Goal: Task Accomplishment & Management: Manage account settings

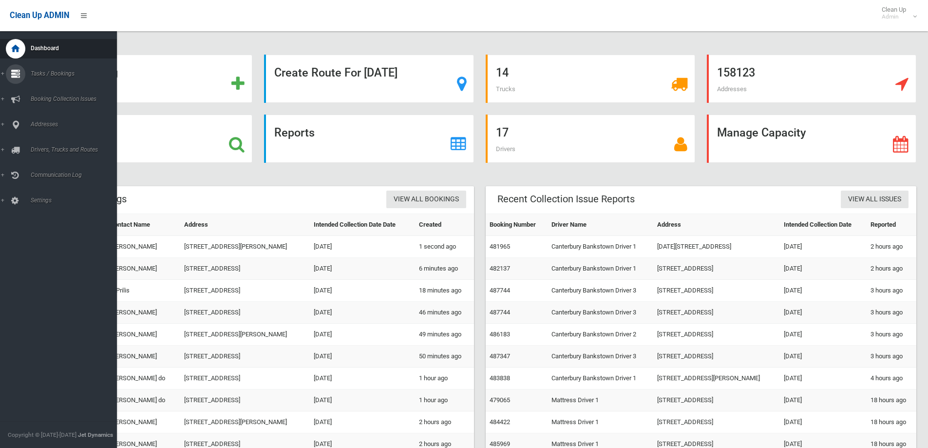
click at [53, 77] on link "Tasks / Bookings" at bounding box center [62, 73] width 124 height 19
click at [37, 141] on link "Search" at bounding box center [62, 145] width 124 height 14
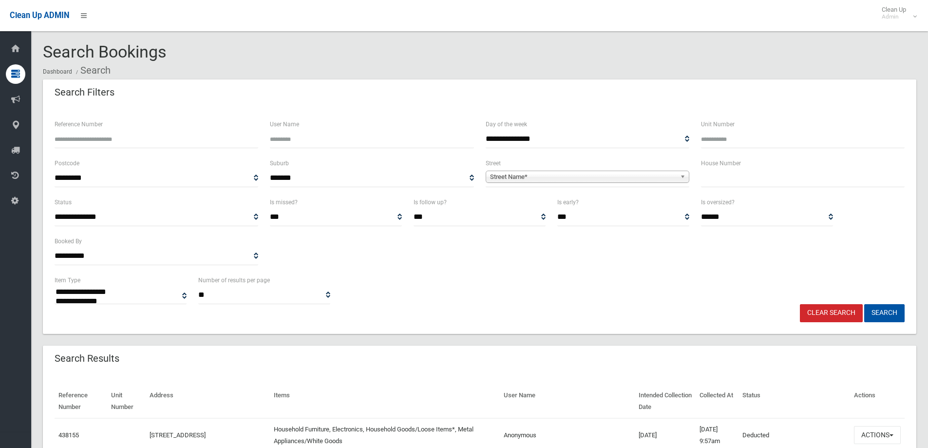
select select
click at [719, 176] on input "text" at bounding box center [803, 178] width 204 height 18
type input "***"
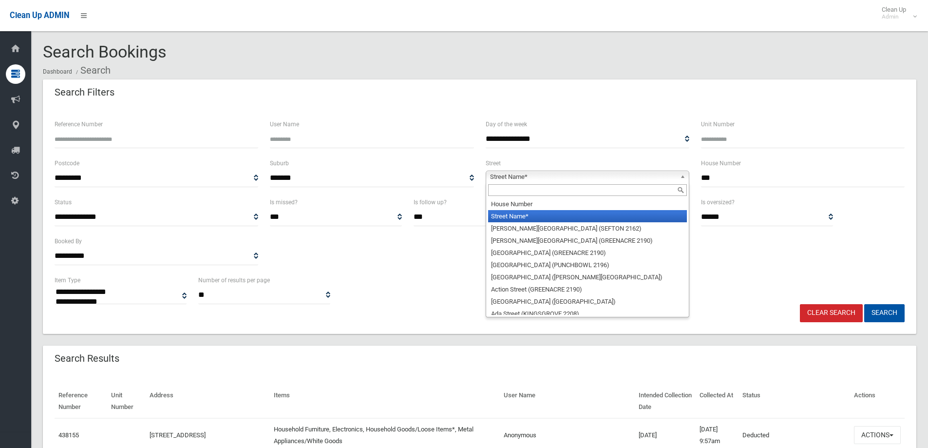
click at [515, 179] on span "Street Name*" at bounding box center [583, 177] width 186 height 12
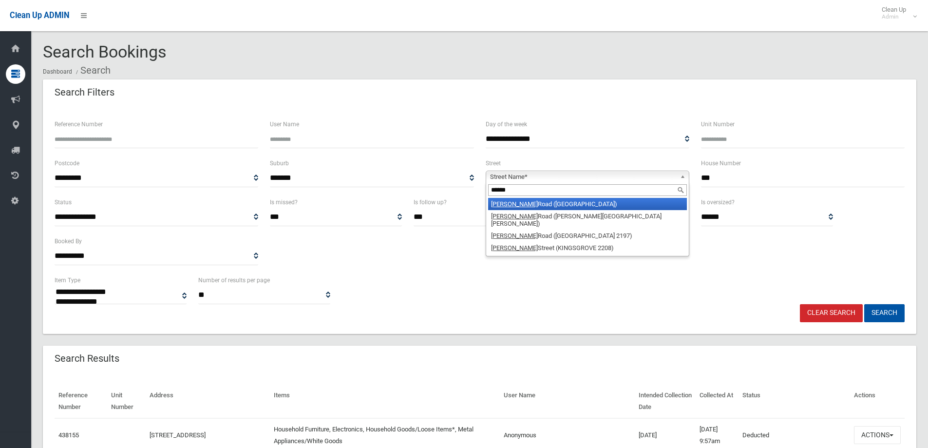
type input "******"
click at [528, 204] on li "Miller Road (VILLAWOOD 2163)" at bounding box center [587, 204] width 199 height 12
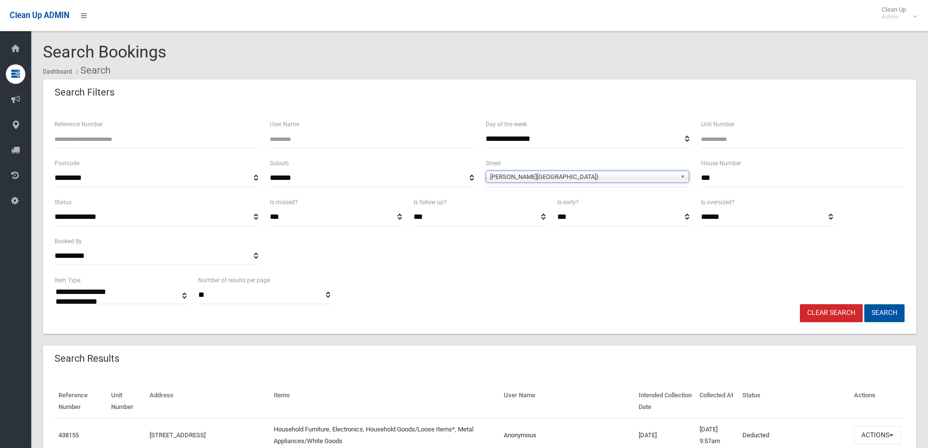
click at [882, 311] on button "Search" at bounding box center [885, 313] width 40 height 18
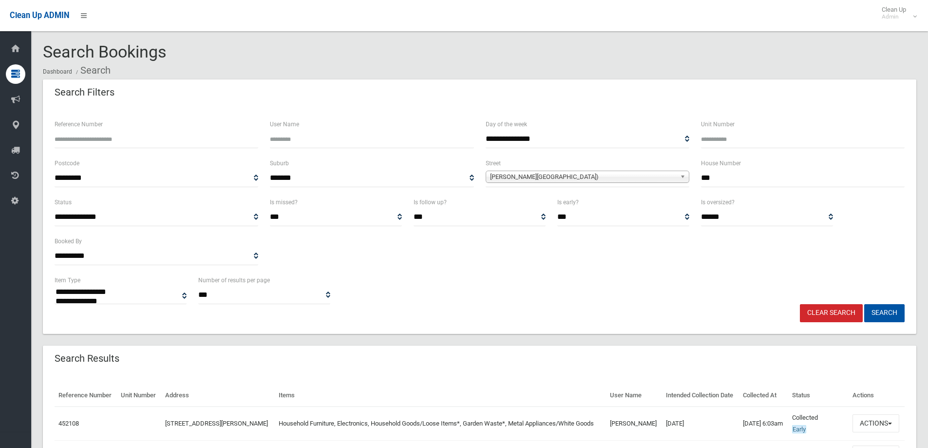
select select
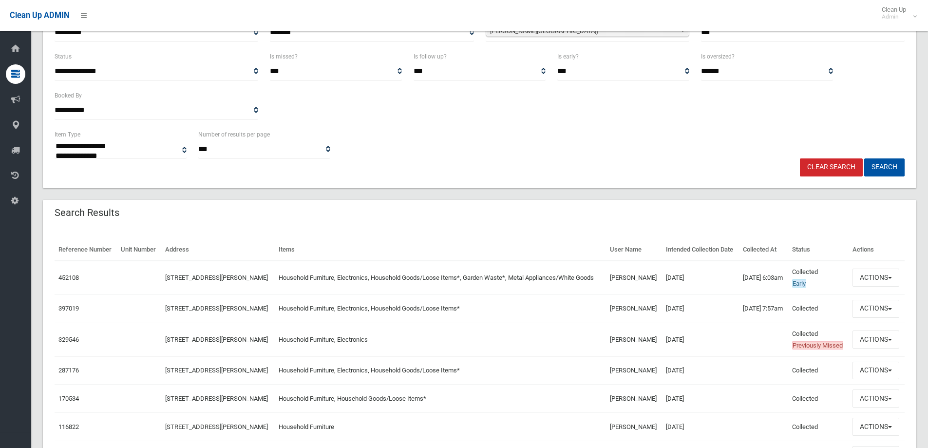
scroll to position [146, 0]
click at [871, 286] on button "Actions" at bounding box center [876, 277] width 47 height 18
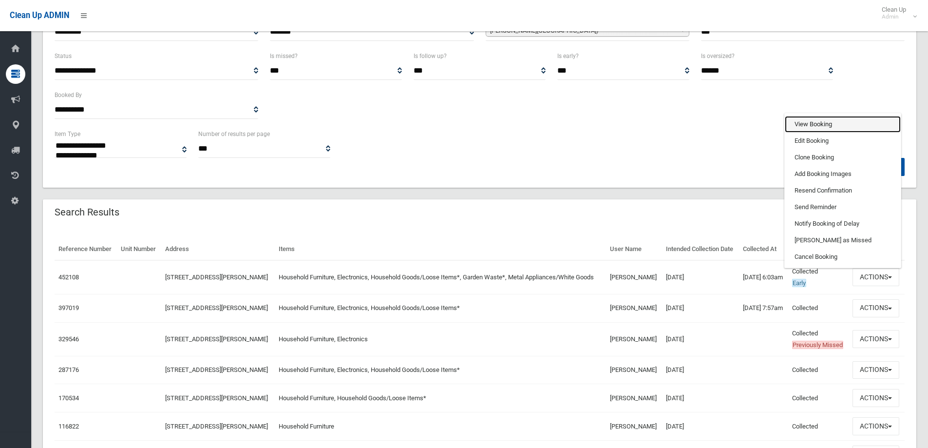
click at [810, 133] on link "View Booking" at bounding box center [843, 124] width 116 height 17
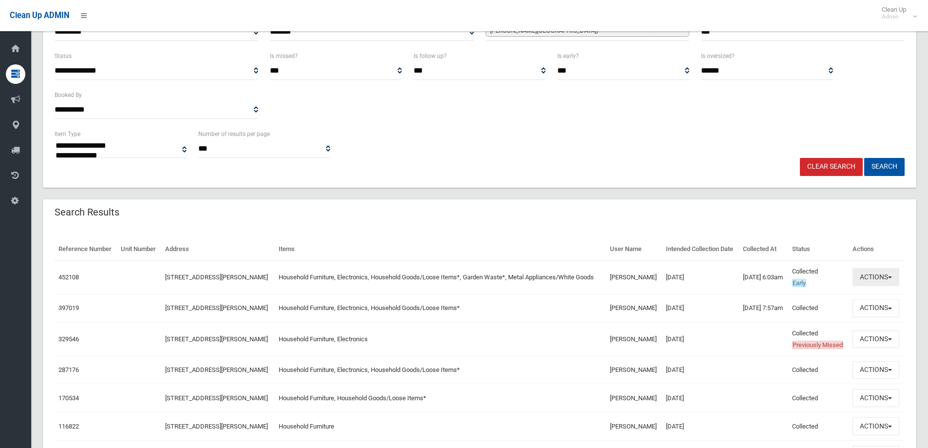
click at [867, 286] on button "Actions" at bounding box center [876, 277] width 47 height 18
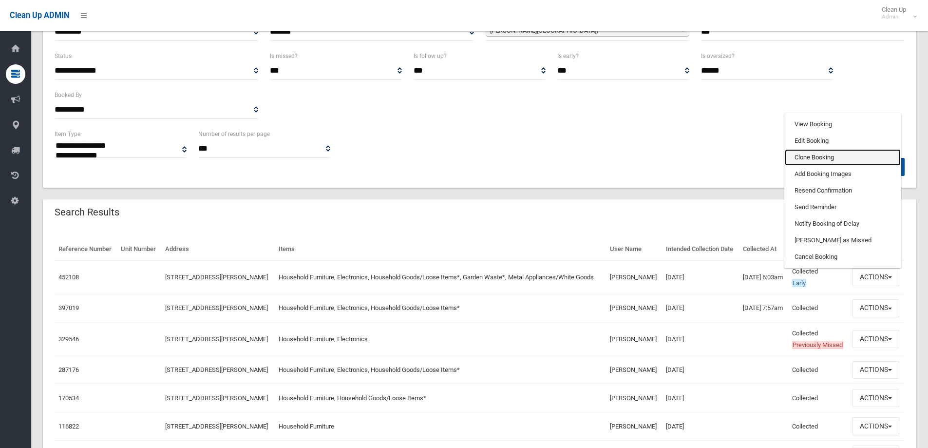
click at [810, 166] on link "Clone Booking" at bounding box center [843, 157] width 116 height 17
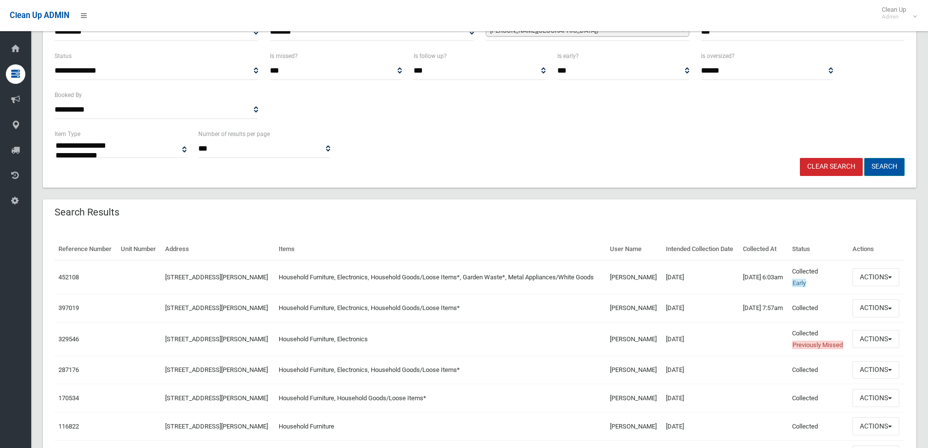
click at [883, 168] on button "Search" at bounding box center [885, 167] width 40 height 18
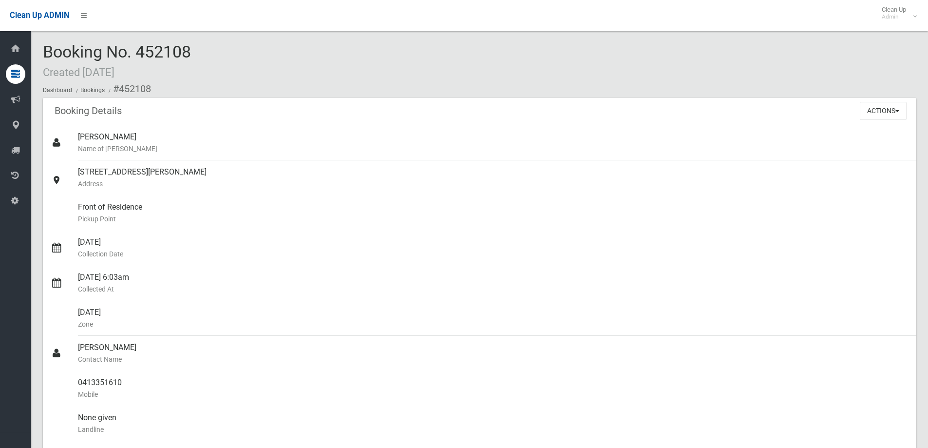
scroll to position [146, 0]
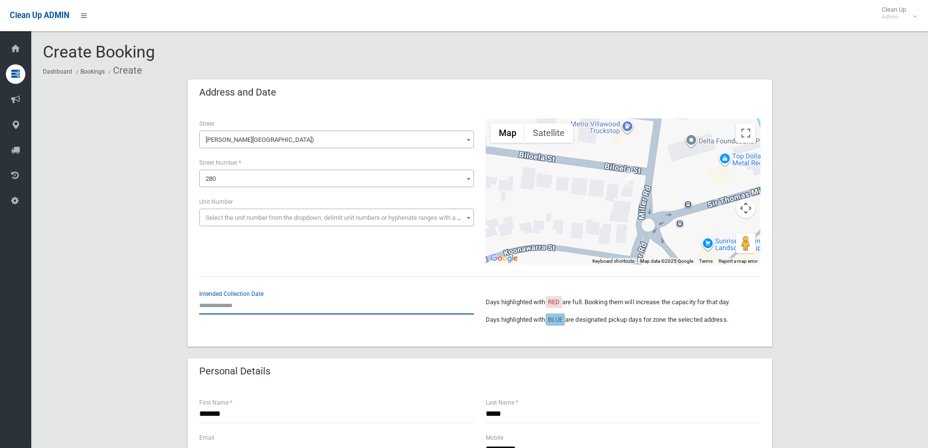
click at [232, 307] on input "text" at bounding box center [336, 305] width 275 height 18
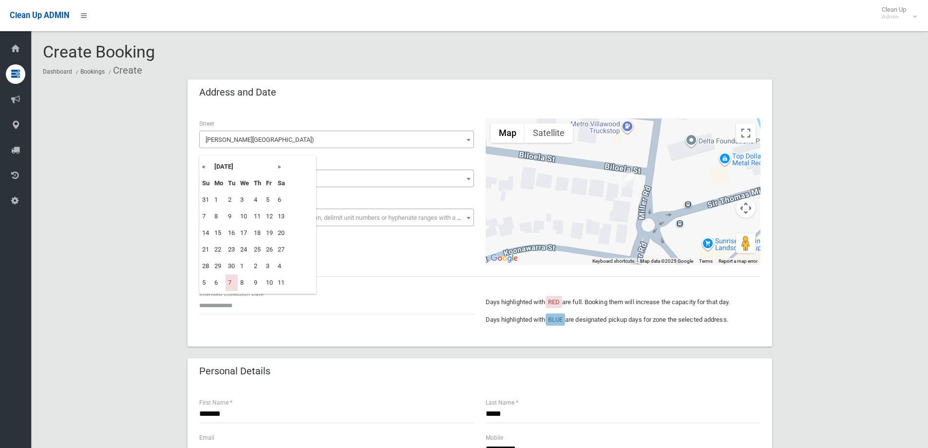
click at [279, 168] on th "»" at bounding box center [281, 166] width 12 height 17
click at [229, 232] on td "14" at bounding box center [232, 233] width 12 height 17
type input "**********"
click at [224, 297] on input "**********" at bounding box center [336, 305] width 275 height 18
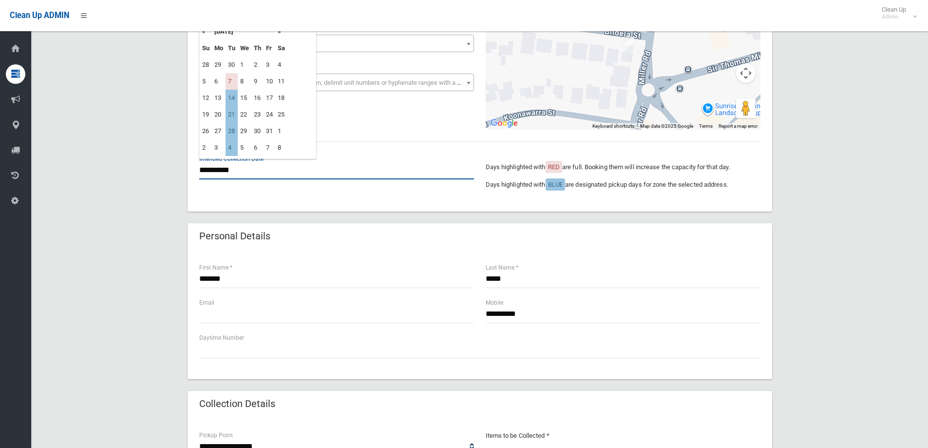
scroll to position [195, 0]
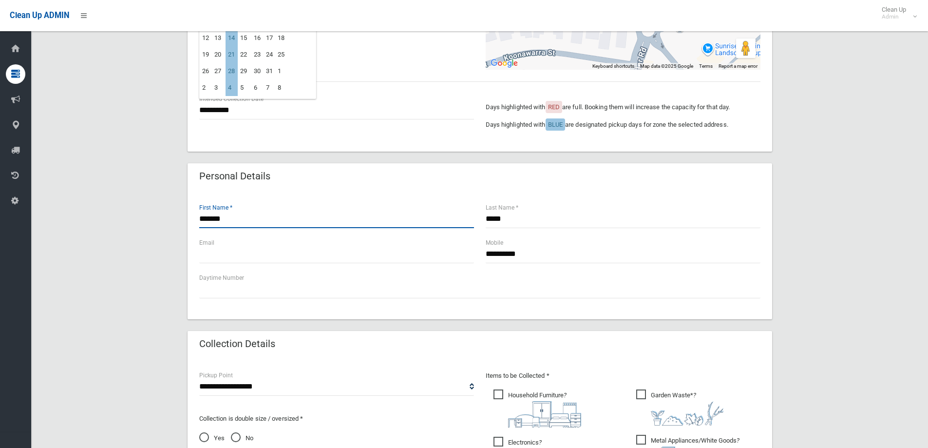
click at [237, 219] on input "*******" at bounding box center [336, 219] width 275 height 18
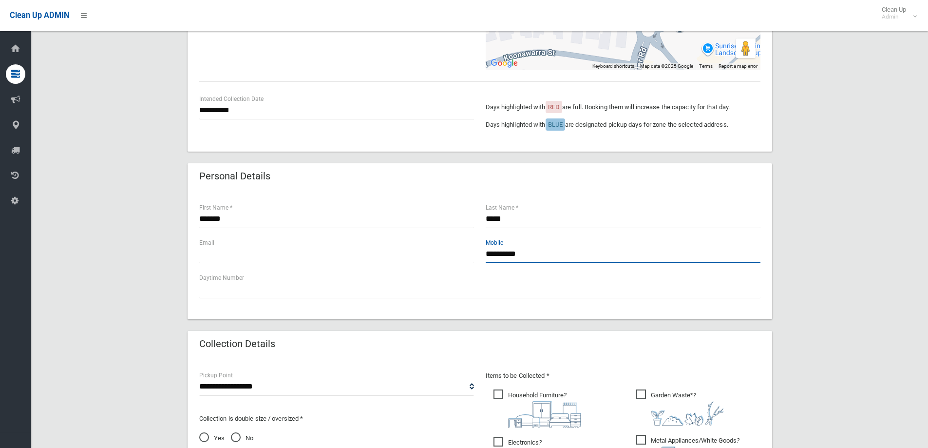
click at [539, 250] on input "**********" at bounding box center [623, 254] width 275 height 18
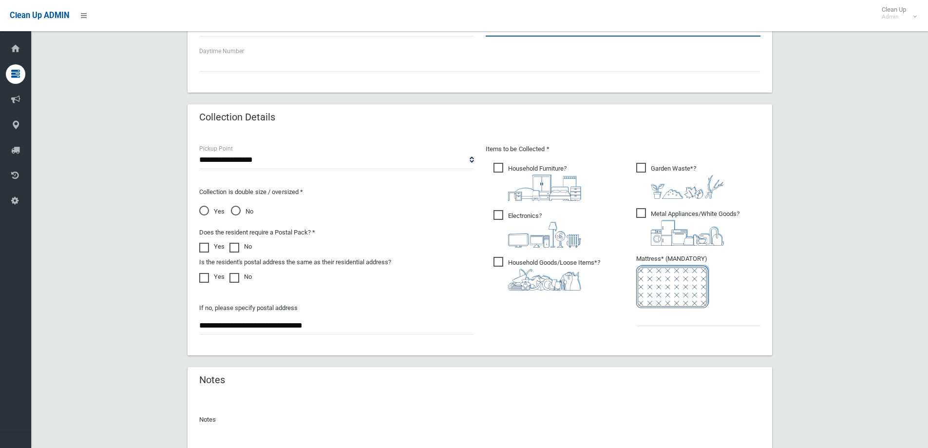
scroll to position [439, 0]
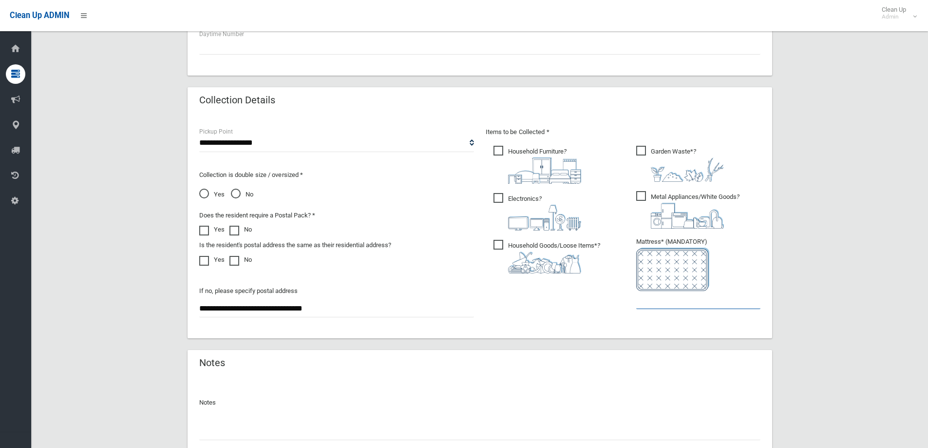
click at [655, 297] on input "text" at bounding box center [698, 300] width 124 height 18
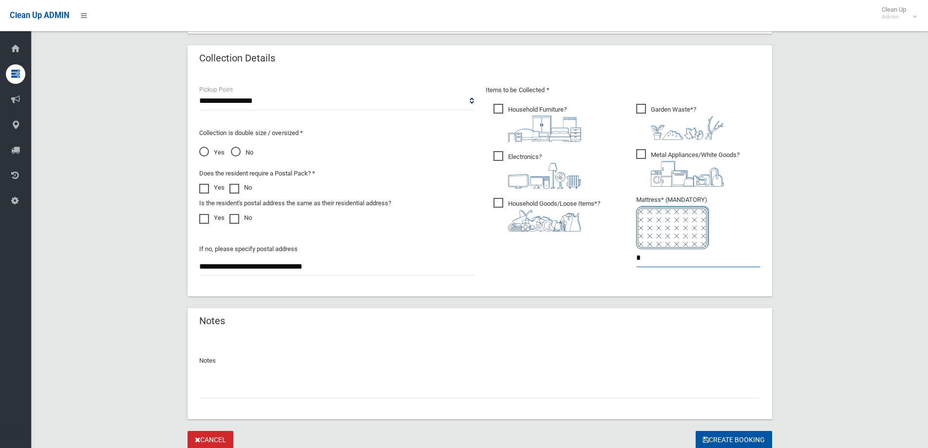
scroll to position [517, 0]
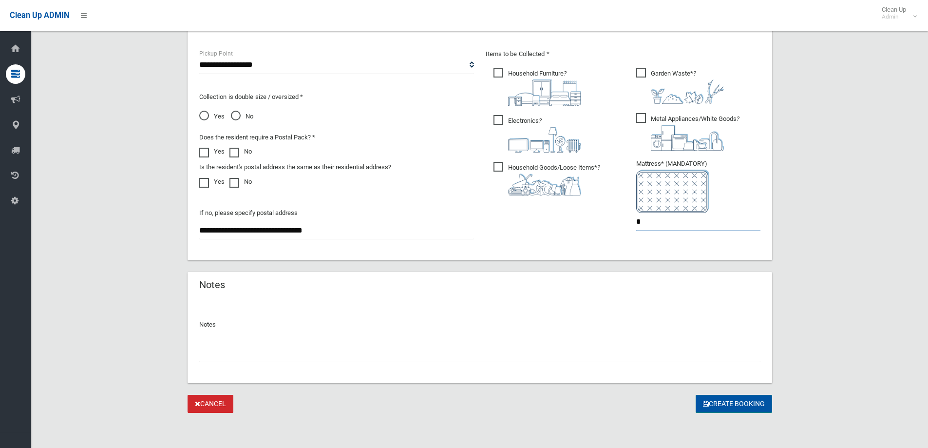
type input "*"
click at [721, 402] on button "Create Booking" at bounding box center [734, 404] width 77 height 18
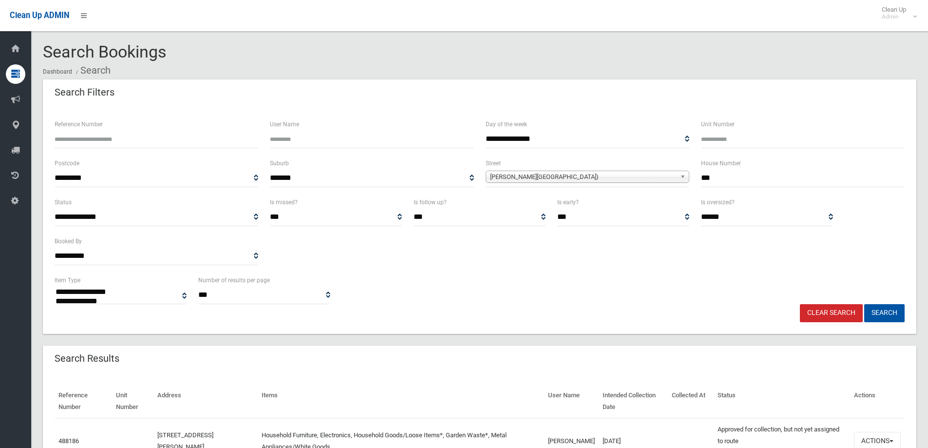
select select
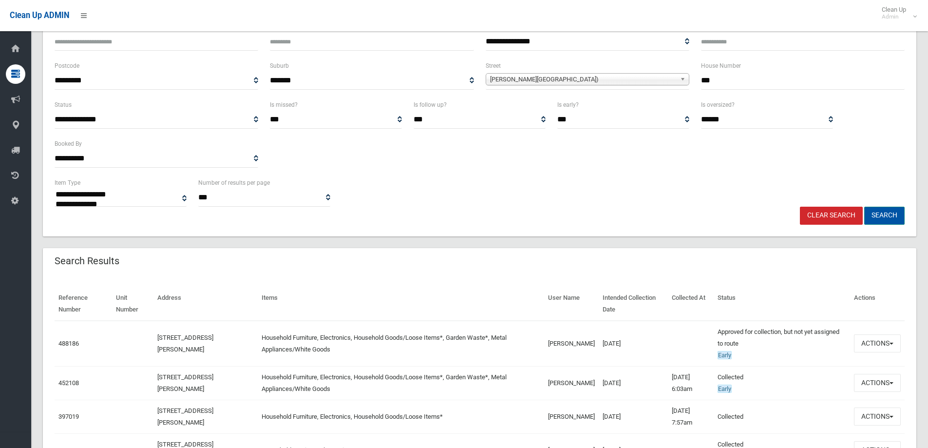
click at [885, 215] on button "Search" at bounding box center [885, 216] width 40 height 18
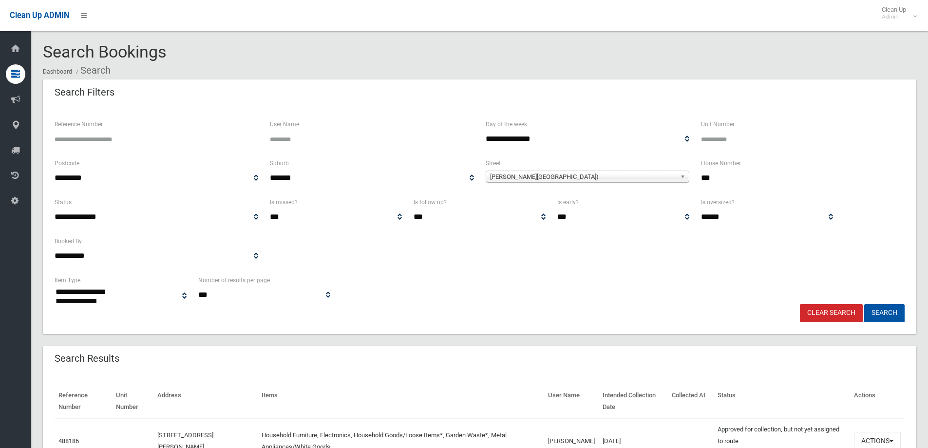
select select
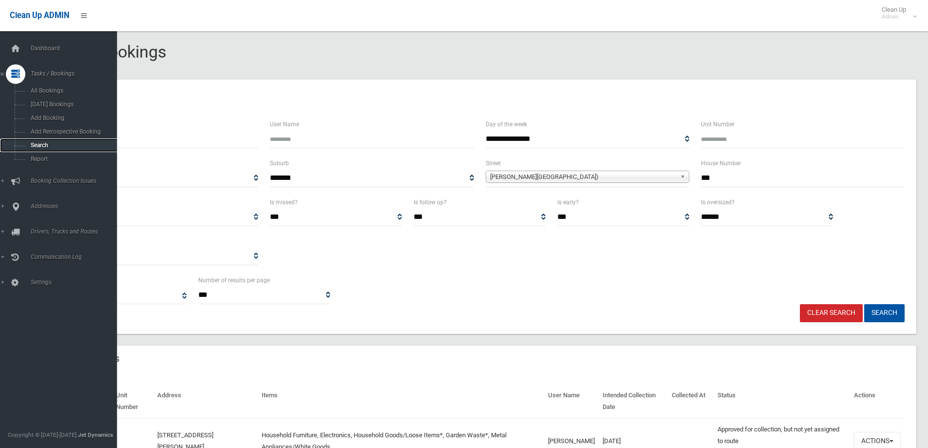
click at [41, 149] on link "Search" at bounding box center [62, 145] width 124 height 14
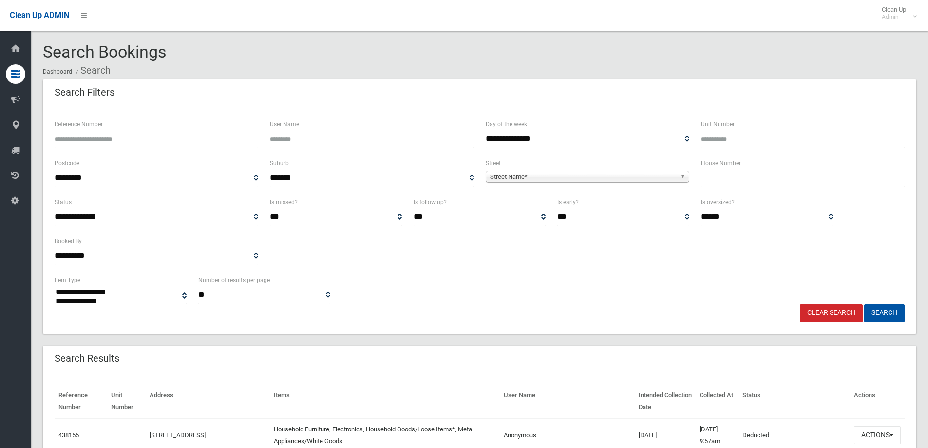
select select
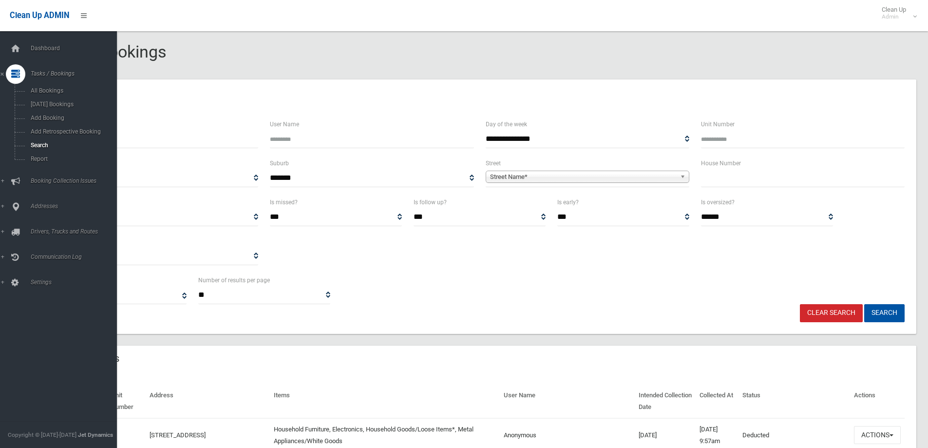
click at [51, 76] on span "Tasks / Bookings" at bounding box center [76, 73] width 96 height 7
click at [54, 72] on span "Tasks / Bookings" at bounding box center [76, 73] width 96 height 7
click at [36, 143] on span "Search" at bounding box center [72, 145] width 88 height 7
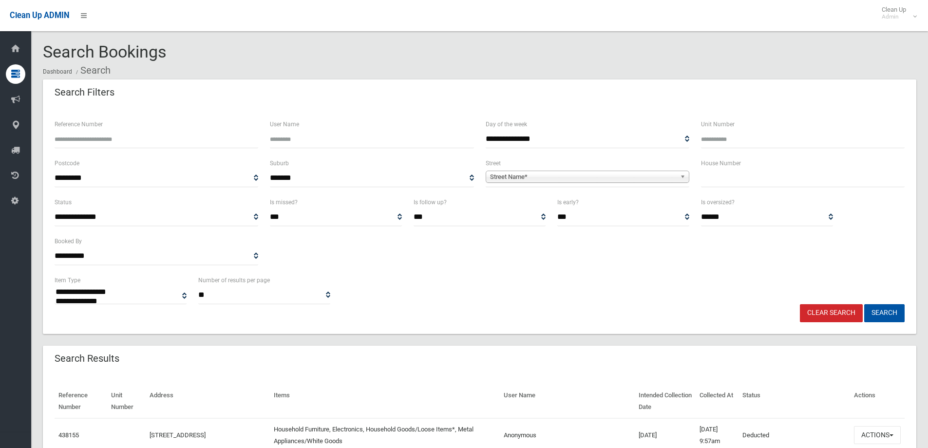
select select
click at [716, 176] on input "text" at bounding box center [803, 178] width 204 height 18
type input "***"
click at [513, 173] on span "Street Name*" at bounding box center [583, 177] width 186 height 12
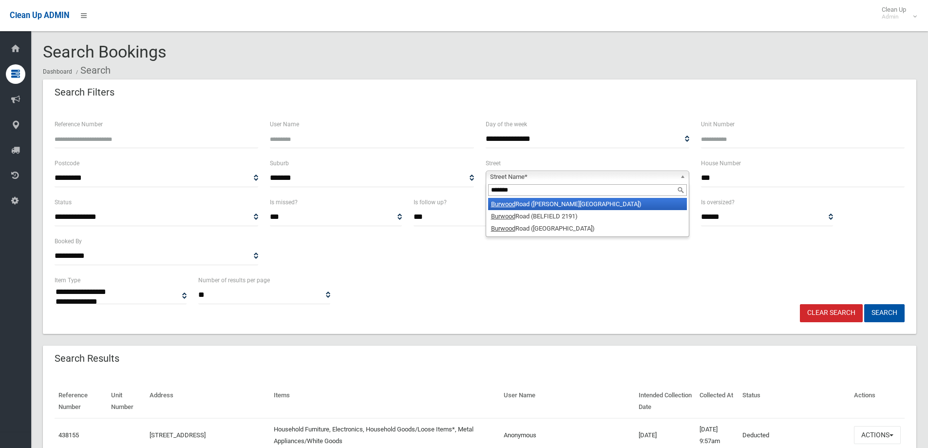
type input "*******"
click at [533, 203] on li "Burwood Road (BELMORE 2192)" at bounding box center [587, 204] width 199 height 12
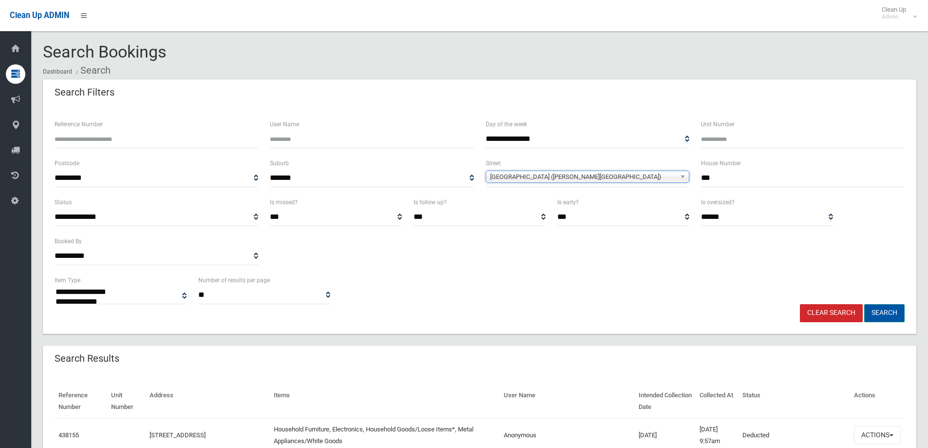
click at [880, 312] on button "Search" at bounding box center [885, 313] width 40 height 18
click at [882, 311] on button "Search" at bounding box center [885, 313] width 40 height 18
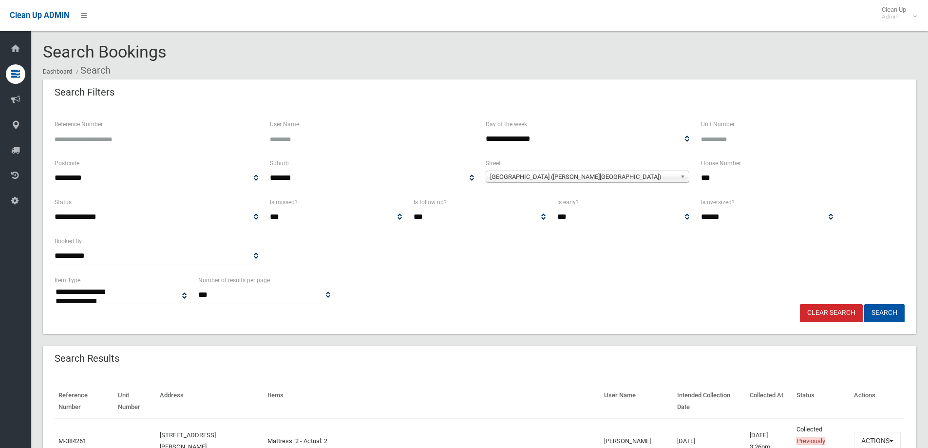
select select
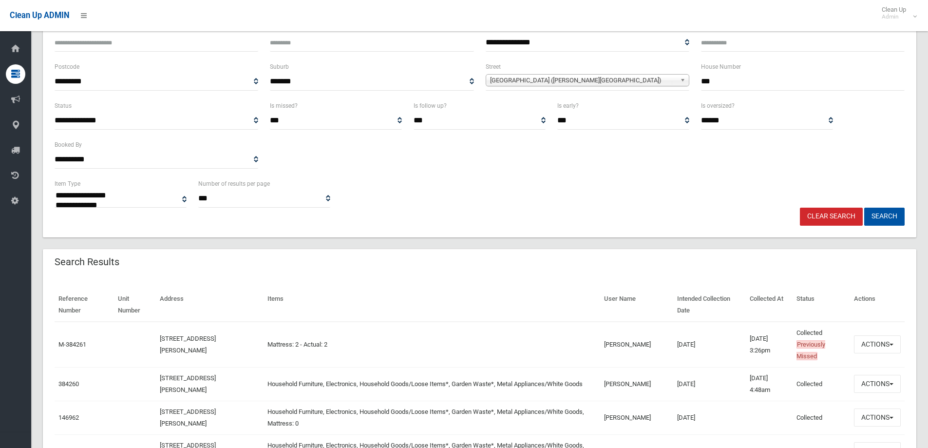
scroll to position [97, 0]
click at [875, 388] on button "Actions" at bounding box center [877, 383] width 47 height 18
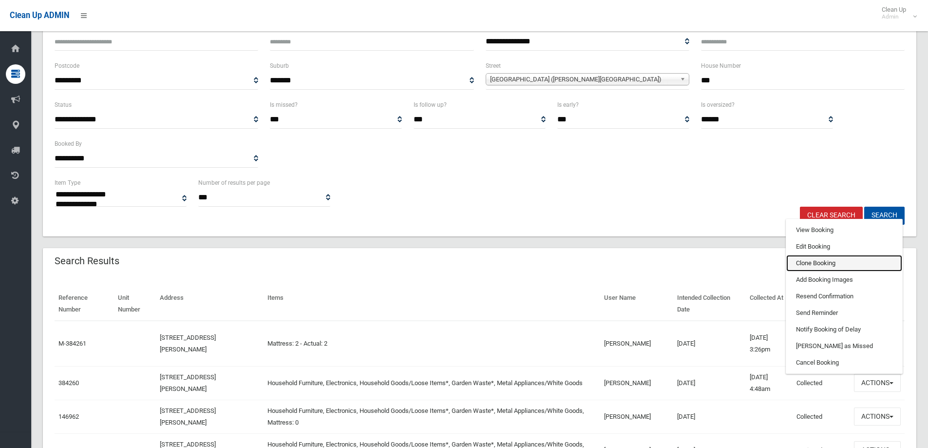
click at [818, 262] on link "Clone Booking" at bounding box center [845, 263] width 116 height 17
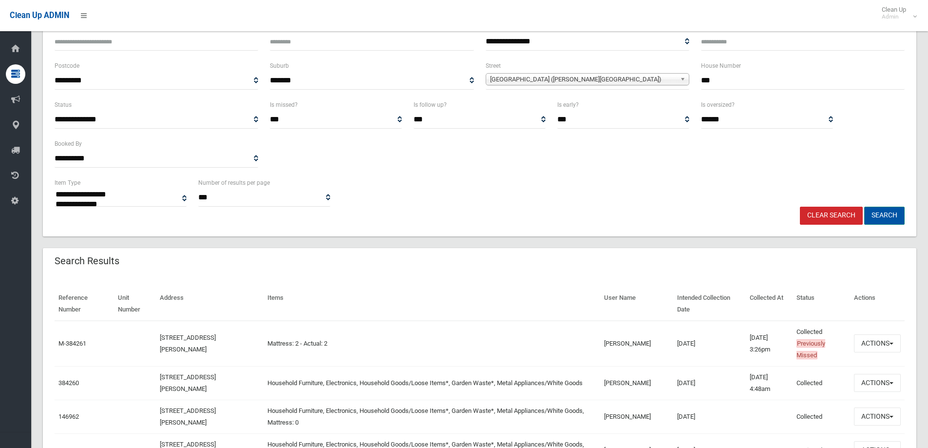
click at [883, 213] on button "Search" at bounding box center [885, 216] width 40 height 18
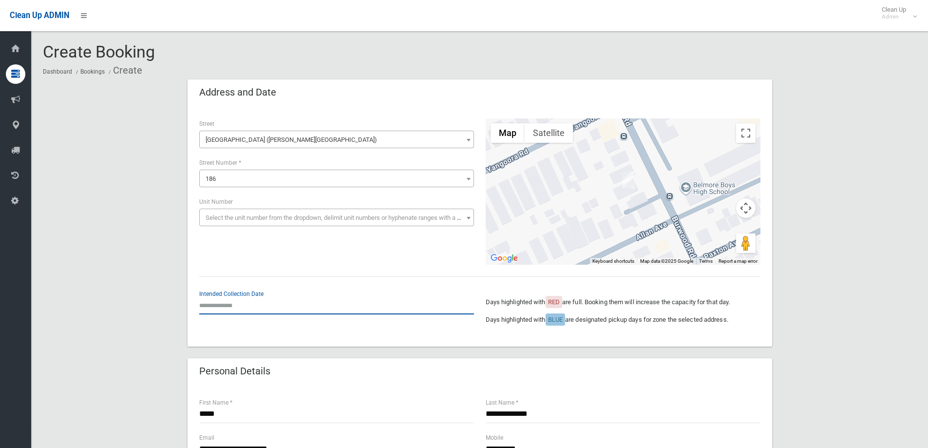
click at [222, 304] on input "text" at bounding box center [336, 305] width 275 height 18
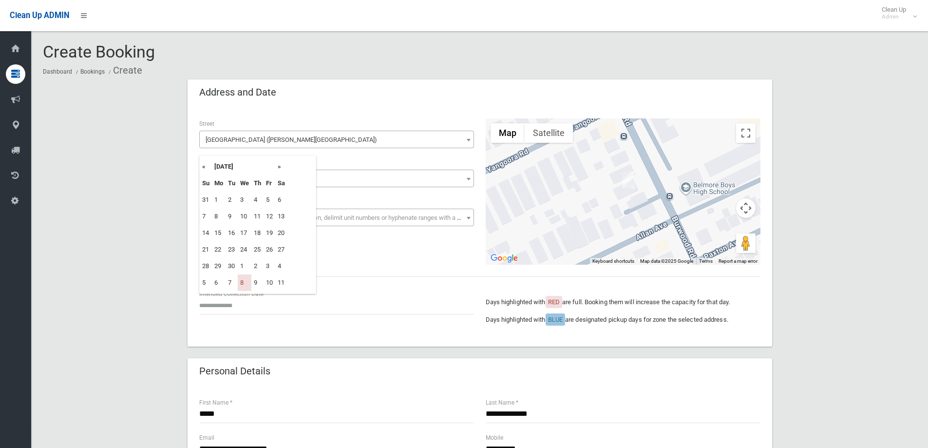
click at [280, 165] on th "»" at bounding box center [281, 166] width 12 height 17
click at [242, 236] on td "15" at bounding box center [245, 233] width 14 height 17
type input "**********"
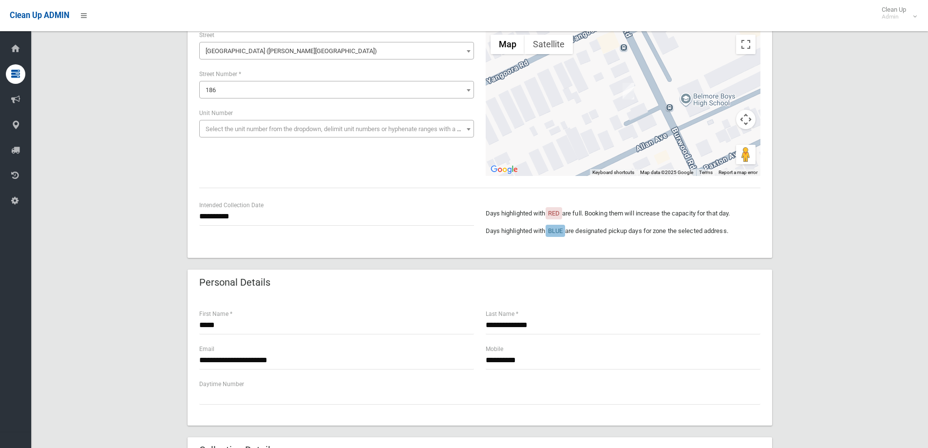
scroll to position [97, 0]
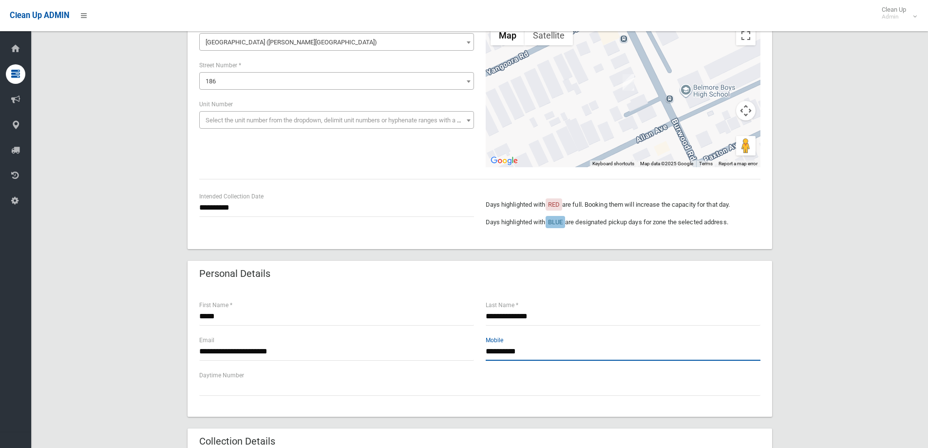
click at [538, 352] on input "**********" at bounding box center [623, 352] width 275 height 18
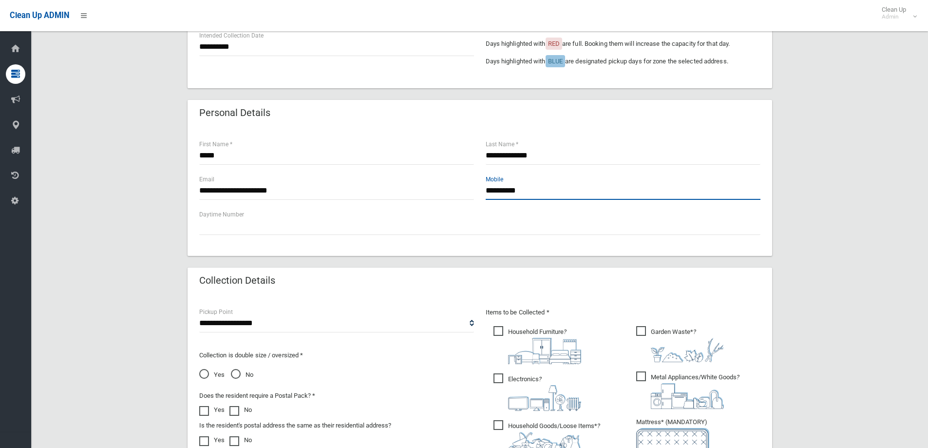
scroll to position [341, 0]
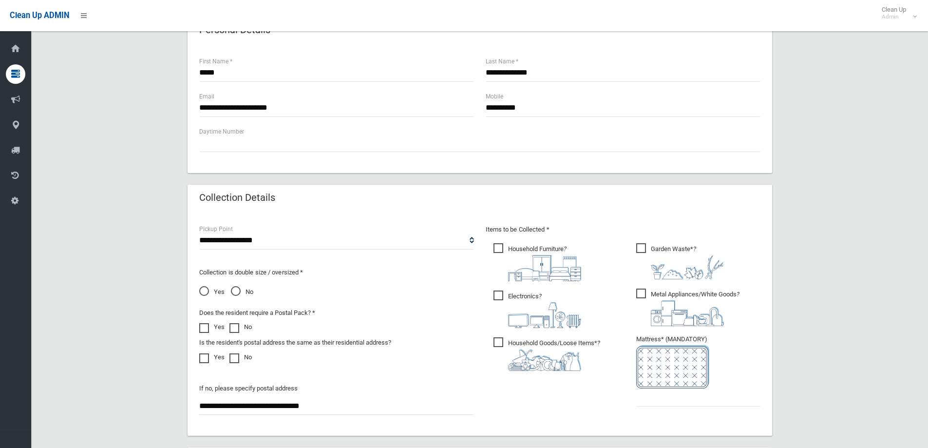
click at [235, 294] on span "No" at bounding box center [242, 292] width 22 height 12
click at [643, 293] on span "Metal Appliances/White Goods ?" at bounding box center [687, 307] width 103 height 38
click at [496, 246] on span "Household Furniture ?" at bounding box center [538, 262] width 88 height 38
click at [500, 300] on span "Electronics ?" at bounding box center [538, 309] width 88 height 38
click at [502, 346] on span "Household Goods/Loose Items* ?" at bounding box center [547, 354] width 107 height 34
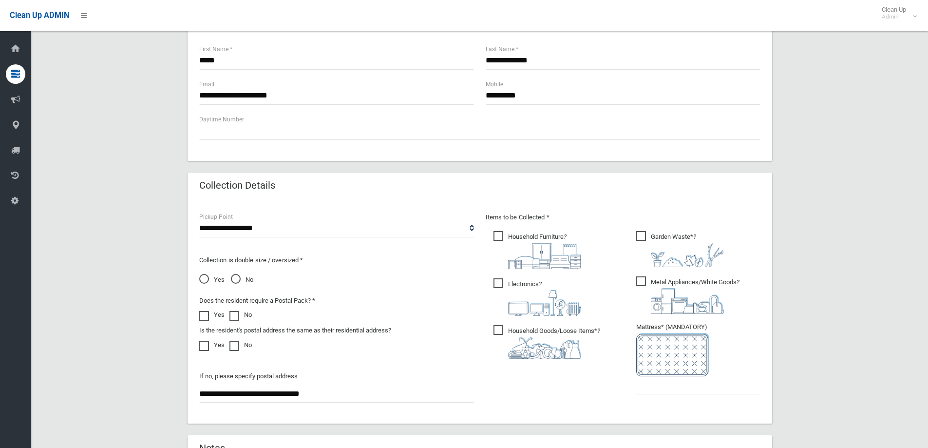
scroll to position [390, 0]
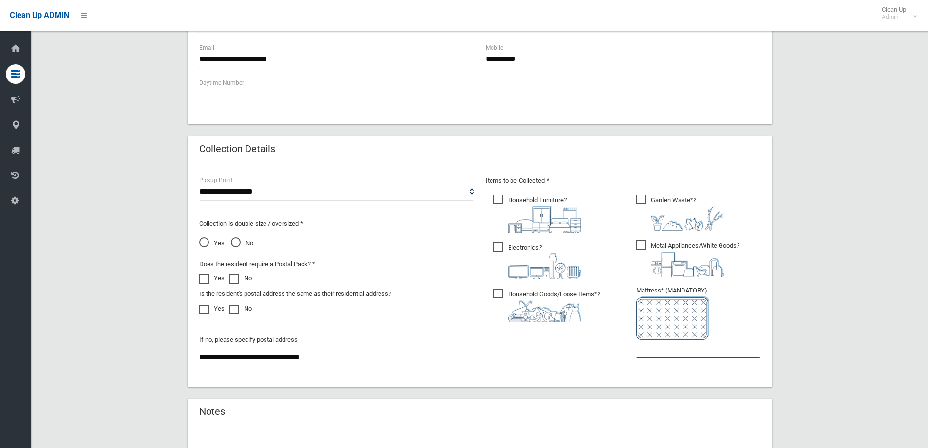
click at [655, 348] on input "text" at bounding box center [698, 349] width 124 height 18
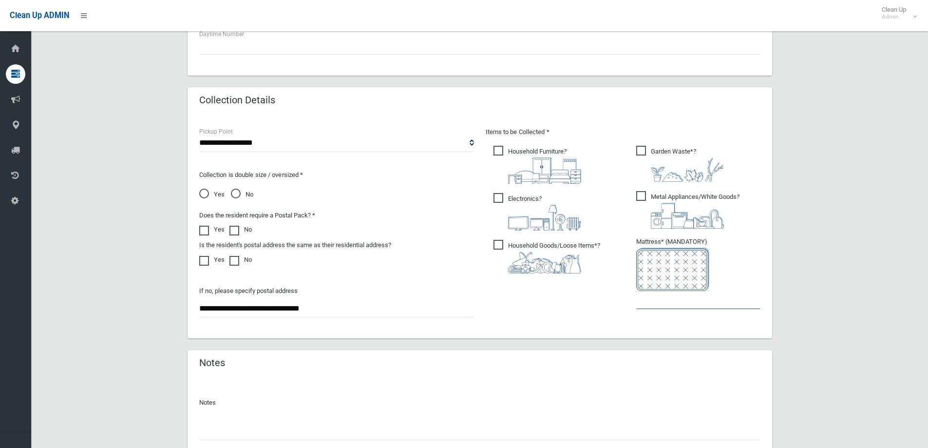
click at [662, 303] on input "text" at bounding box center [698, 300] width 124 height 18
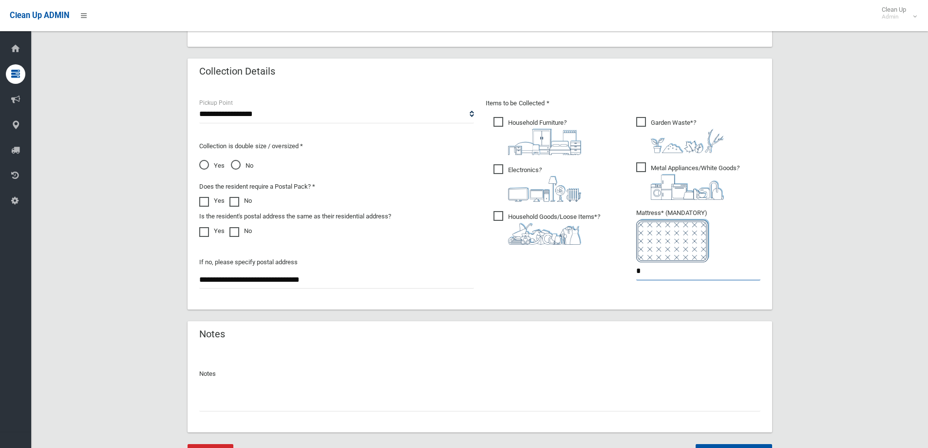
scroll to position [517, 0]
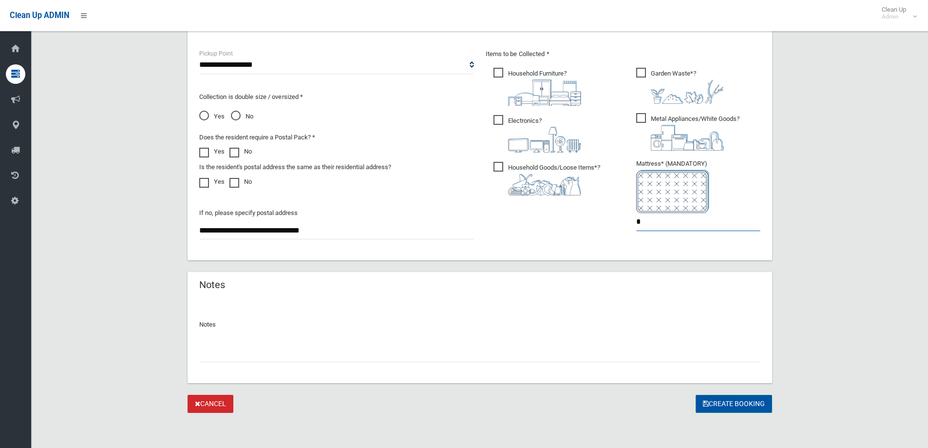
type input "*"
click at [733, 405] on button "Create Booking" at bounding box center [734, 404] width 77 height 18
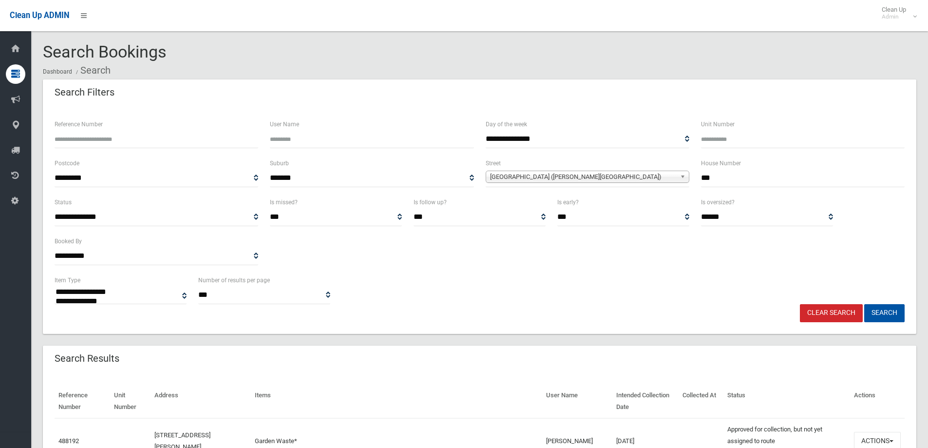
select select
click at [595, 285] on div "**********" at bounding box center [480, 289] width 862 height 30
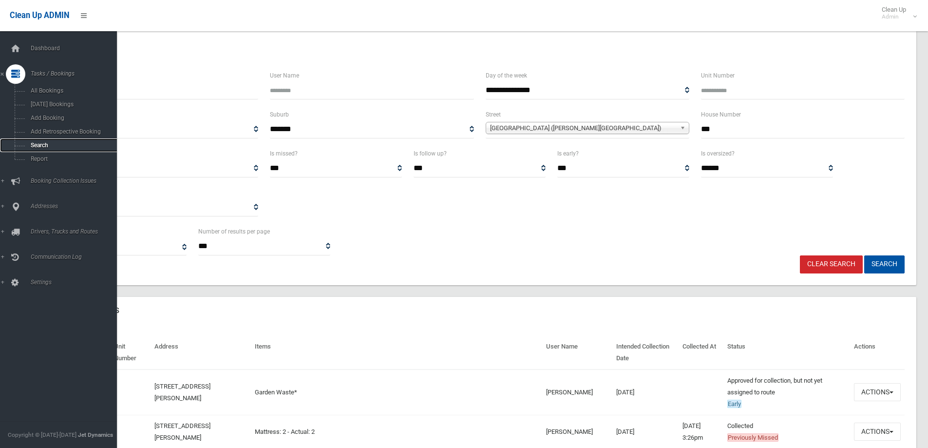
click at [35, 145] on span "Search" at bounding box center [72, 145] width 88 height 7
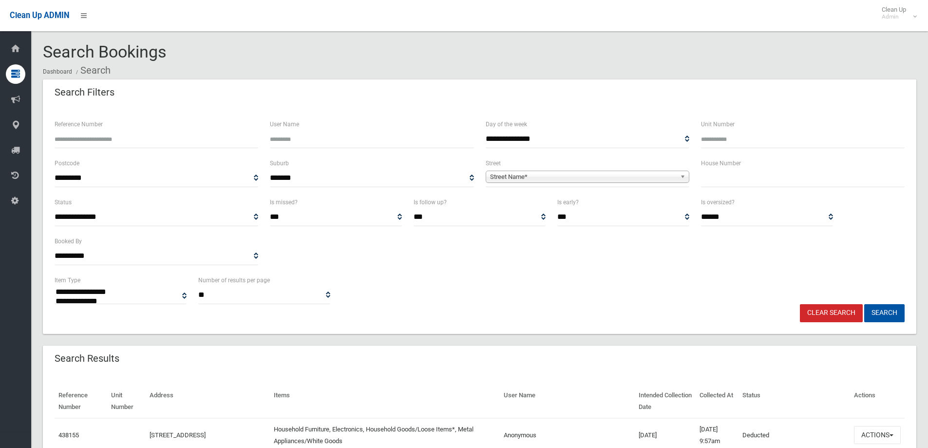
select select
drag, startPoint x: 711, startPoint y: 179, endPoint x: 698, endPoint y: 185, distance: 14.0
click at [711, 178] on input "text" at bounding box center [803, 178] width 204 height 18
type input "**"
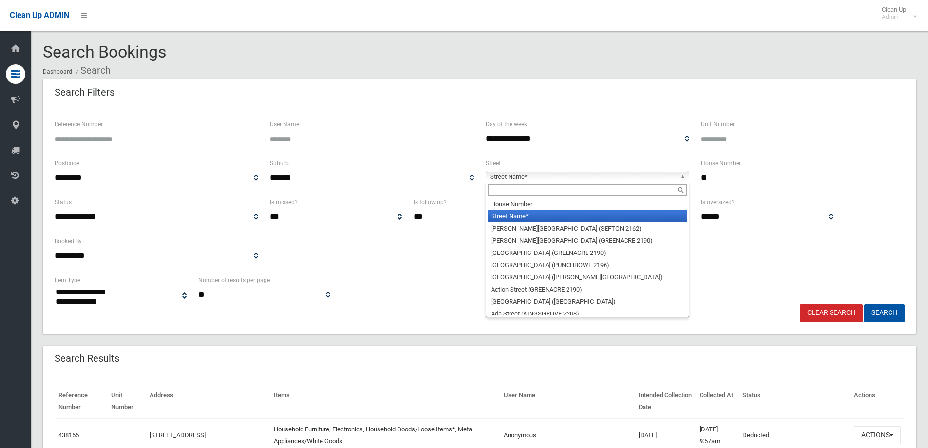
drag, startPoint x: 520, startPoint y: 180, endPoint x: 509, endPoint y: 195, distance: 18.8
click at [520, 181] on span "Street Name*" at bounding box center [583, 177] width 186 height 12
click at [501, 188] on input "text" at bounding box center [587, 190] width 199 height 12
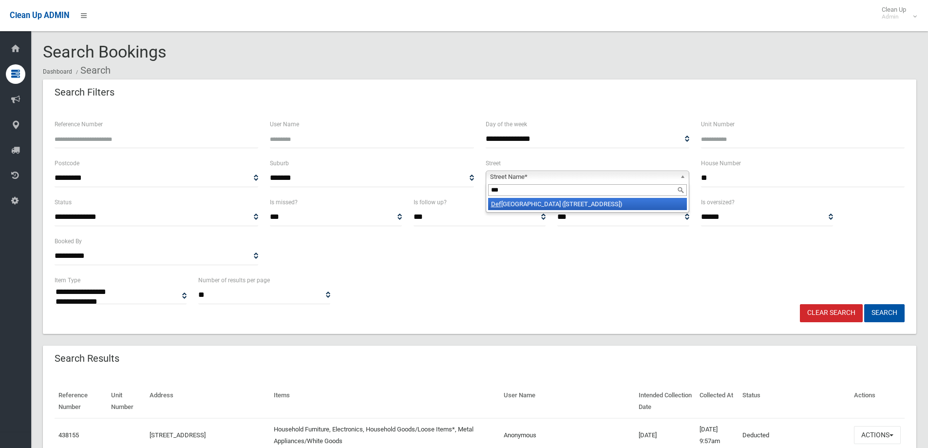
type input "***"
click at [566, 205] on li "Def oe Street (WILEY PARK 2195)" at bounding box center [587, 204] width 199 height 12
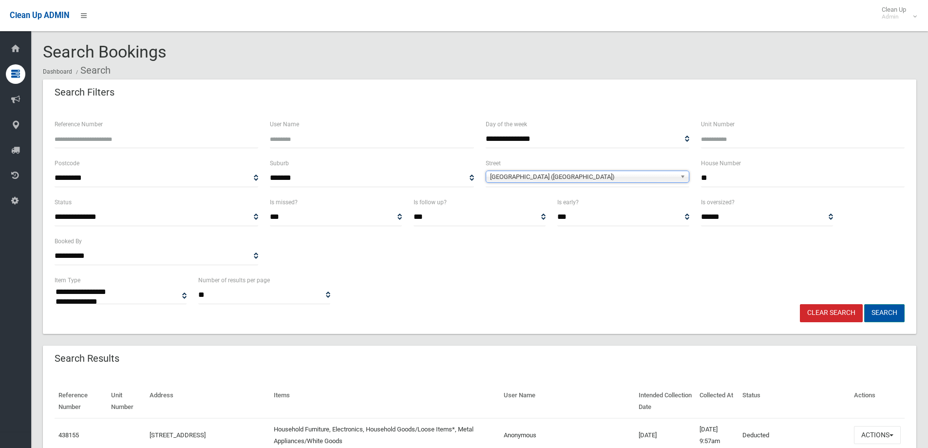
click at [881, 311] on button "Search" at bounding box center [885, 313] width 40 height 18
click at [883, 311] on button "Search" at bounding box center [885, 313] width 40 height 18
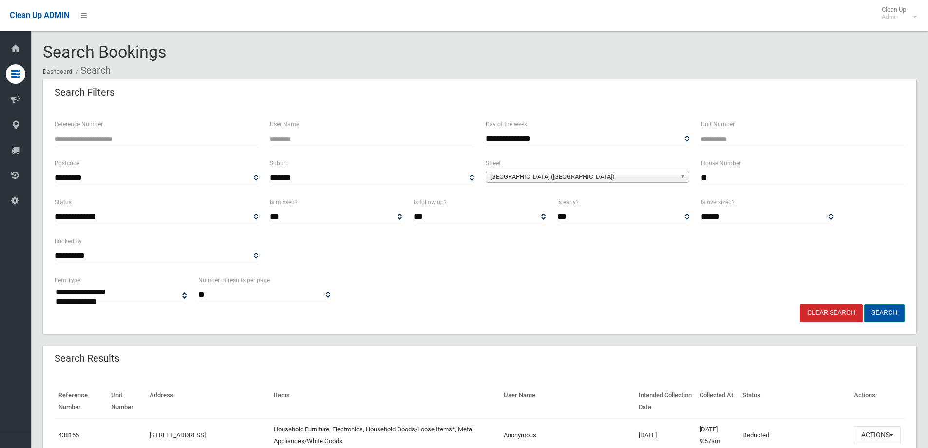
click at [878, 313] on button "Search" at bounding box center [885, 313] width 40 height 18
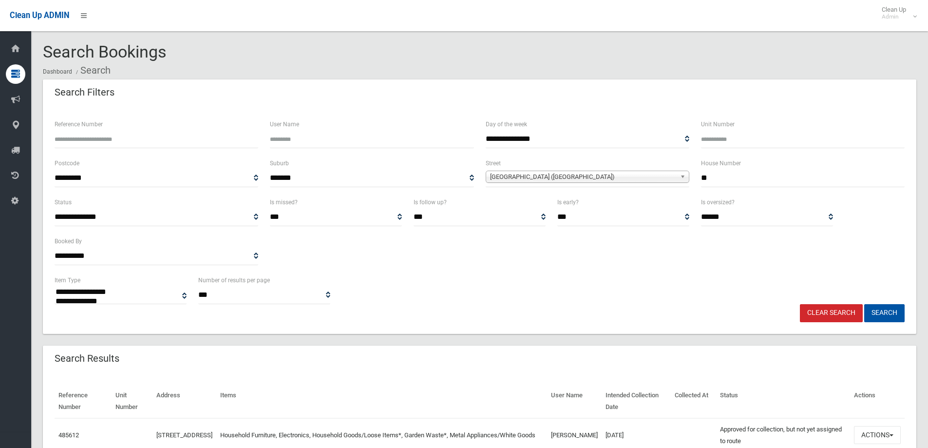
select select
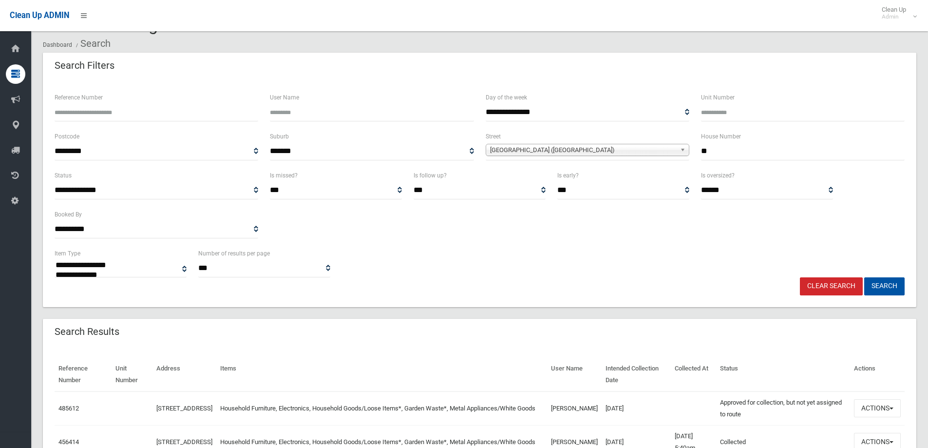
scroll to position [49, 0]
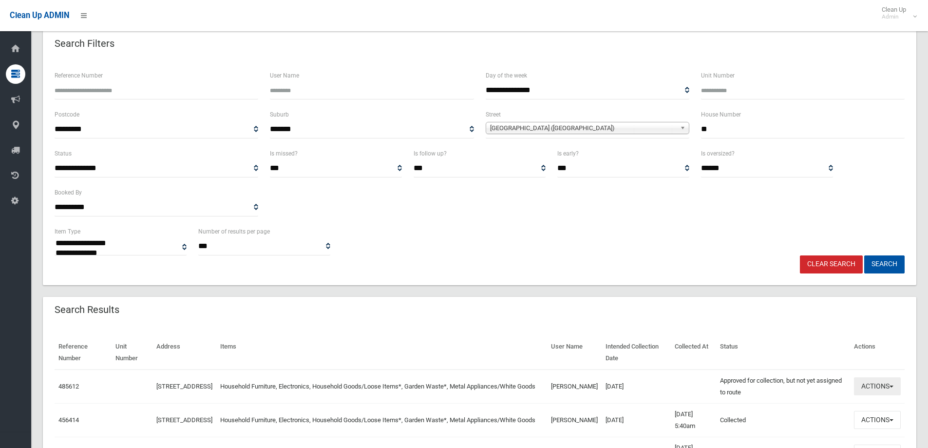
click at [874, 390] on button "Actions" at bounding box center [877, 386] width 47 height 18
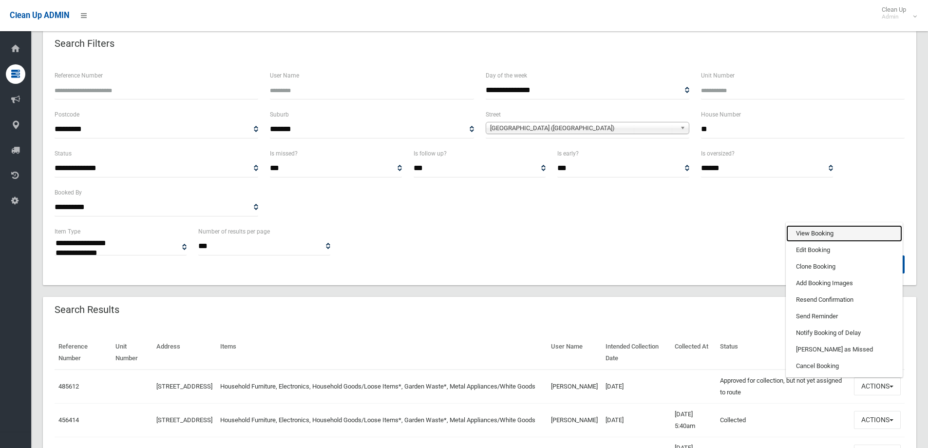
click at [808, 233] on link "View Booking" at bounding box center [845, 233] width 116 height 17
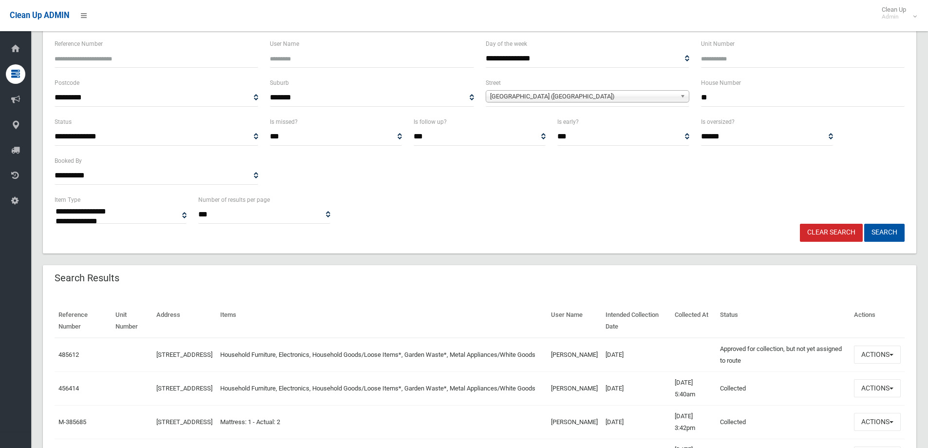
scroll to position [97, 0]
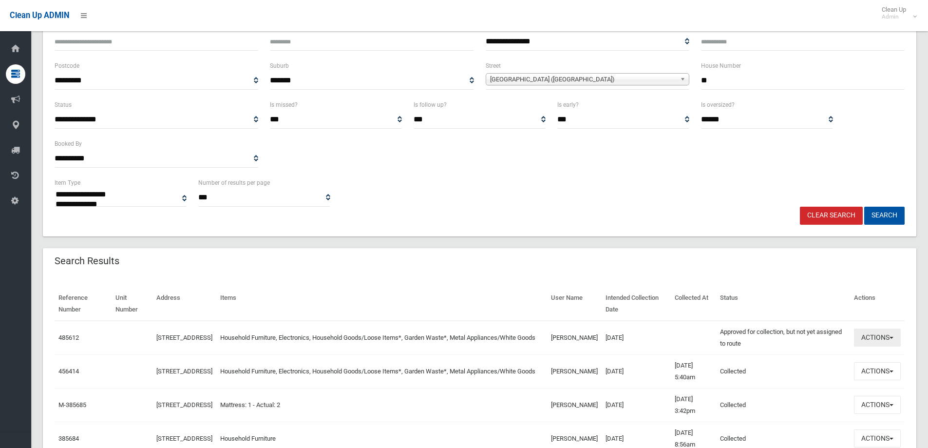
click at [868, 340] on button "Actions" at bounding box center [877, 337] width 47 height 18
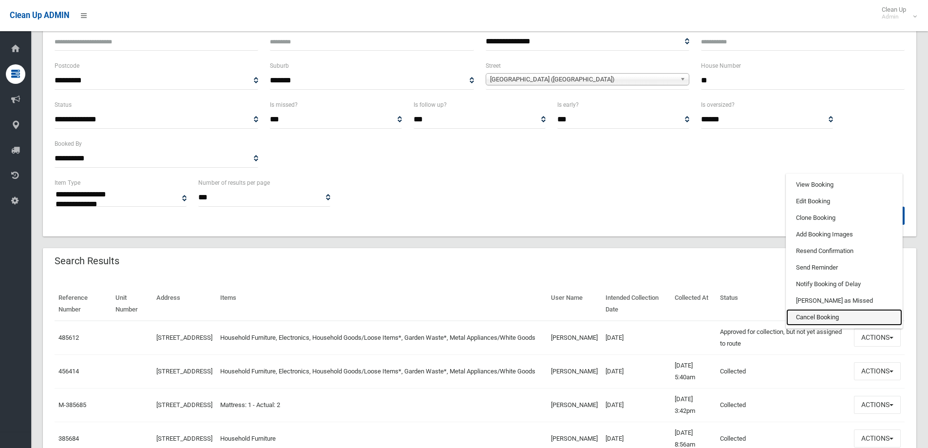
click at [807, 316] on link "Cancel Booking" at bounding box center [845, 317] width 116 height 17
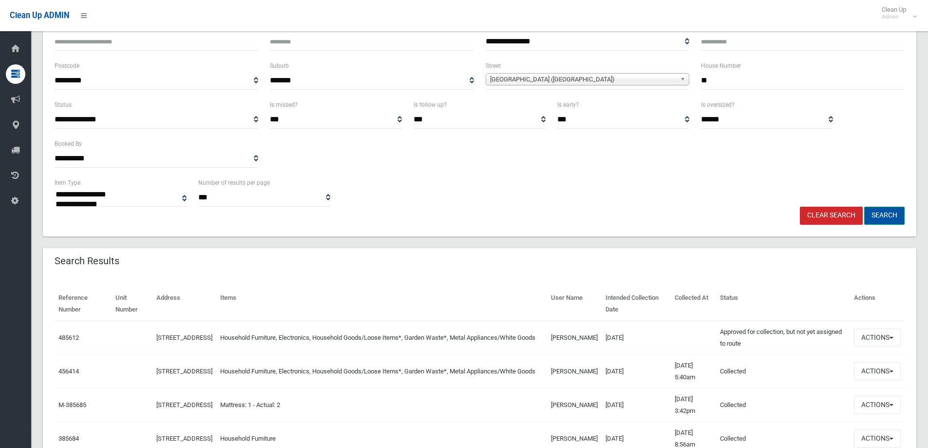
click at [883, 212] on button "Search" at bounding box center [885, 216] width 40 height 18
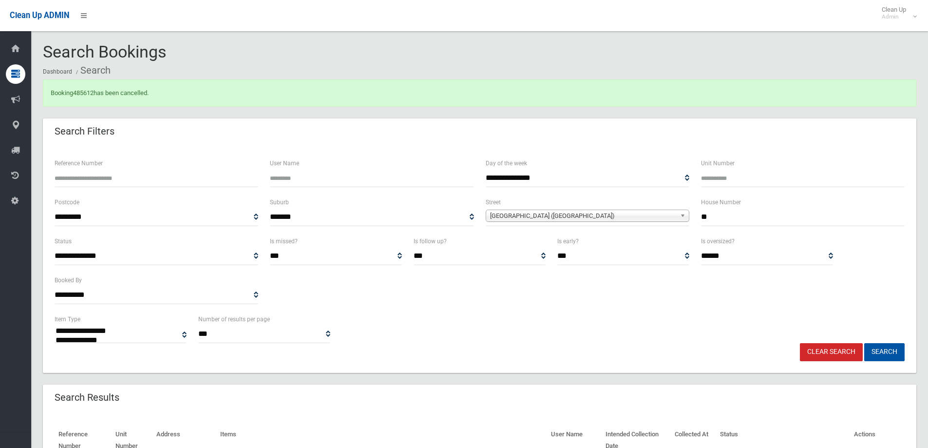
select select
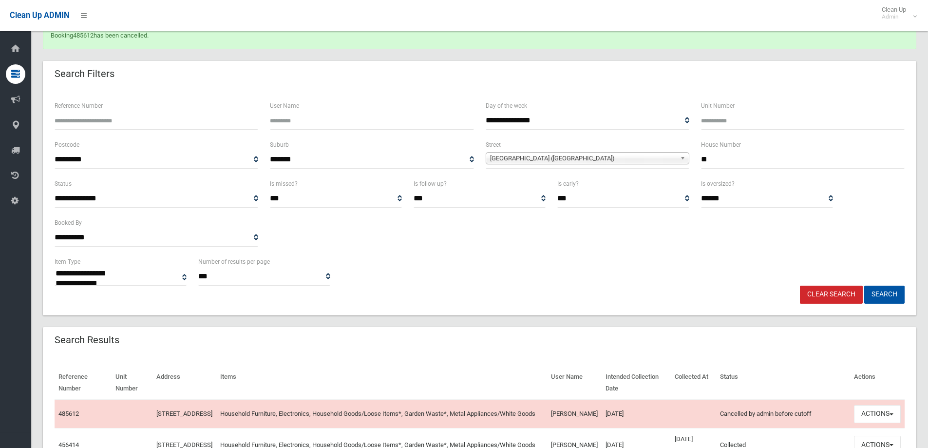
scroll to position [244, 0]
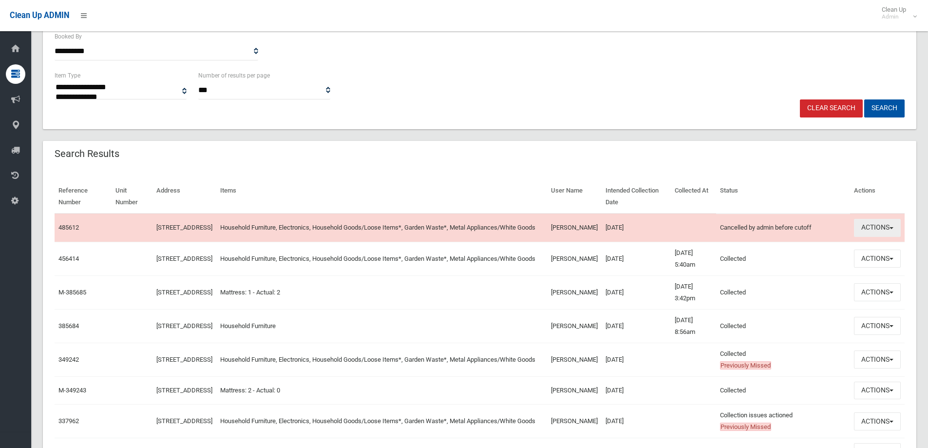
click at [870, 232] on button "Actions" at bounding box center [877, 228] width 47 height 18
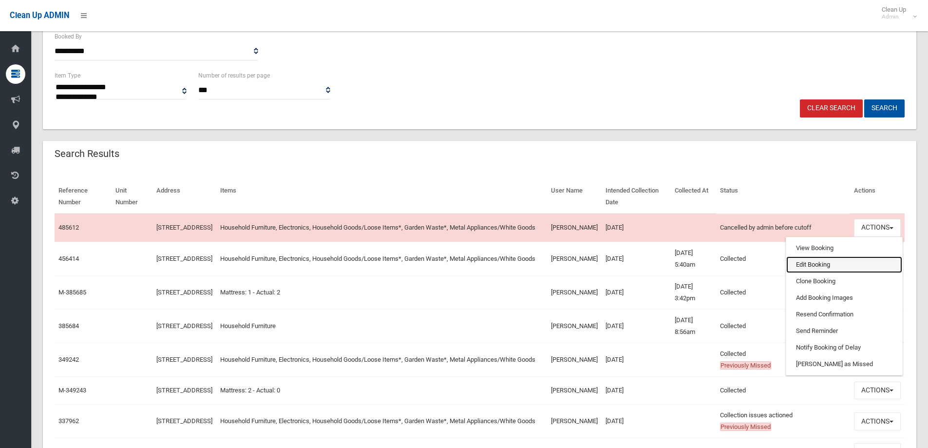
click at [803, 267] on link "Edit Booking" at bounding box center [845, 264] width 116 height 17
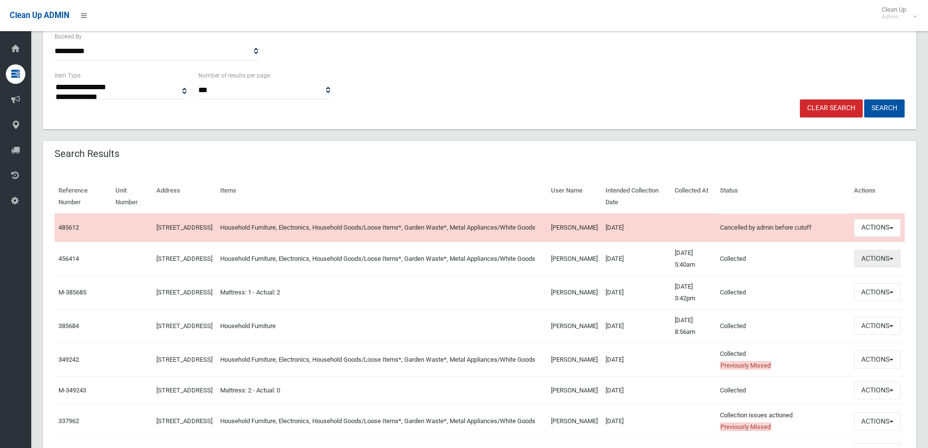
click at [865, 266] on button "Actions" at bounding box center [877, 259] width 47 height 18
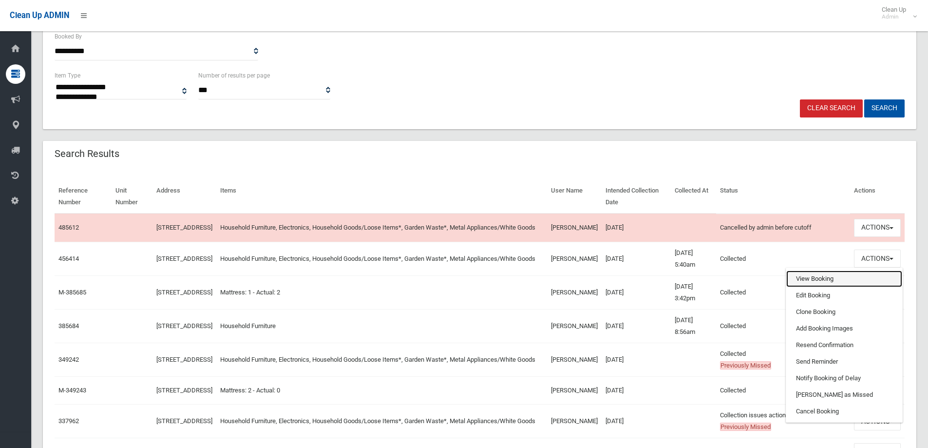
click at [810, 284] on link "View Booking" at bounding box center [845, 278] width 116 height 17
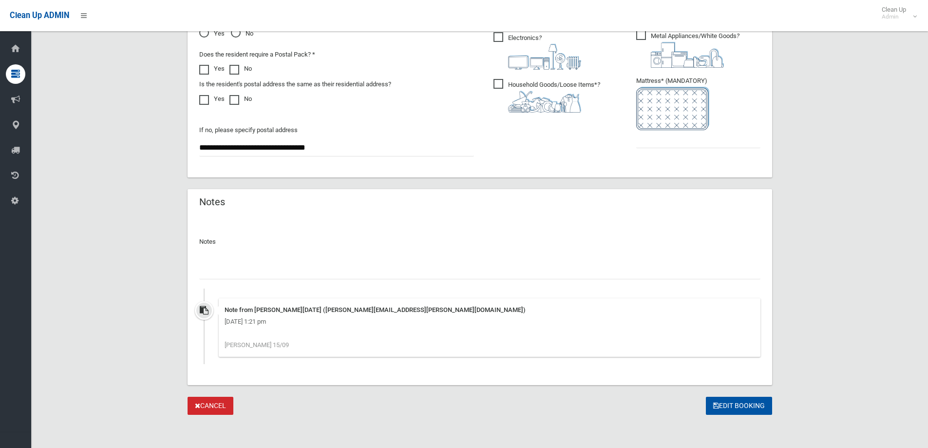
scroll to position [601, 0]
click at [216, 265] on input "text" at bounding box center [479, 268] width 561 height 18
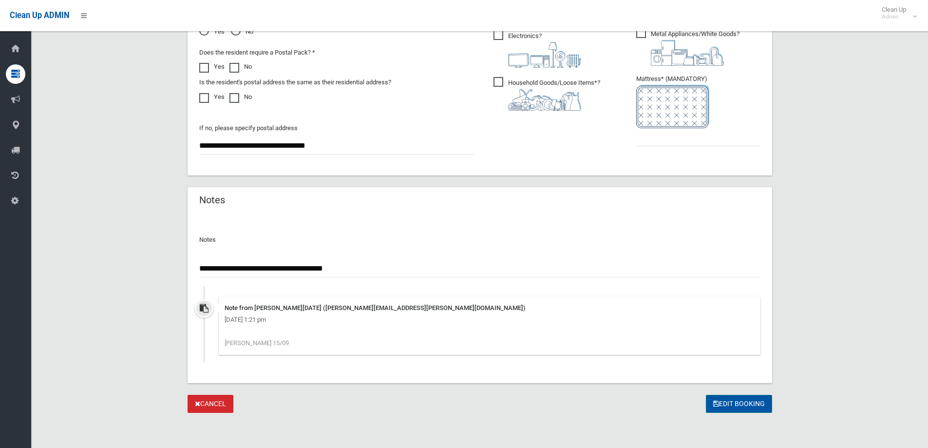
type input "**********"
click at [737, 406] on button "Edit Booking" at bounding box center [739, 404] width 66 height 18
click at [655, 137] on input "text" at bounding box center [698, 137] width 124 height 18
type input "*"
click at [732, 401] on button "Edit Booking" at bounding box center [739, 404] width 66 height 18
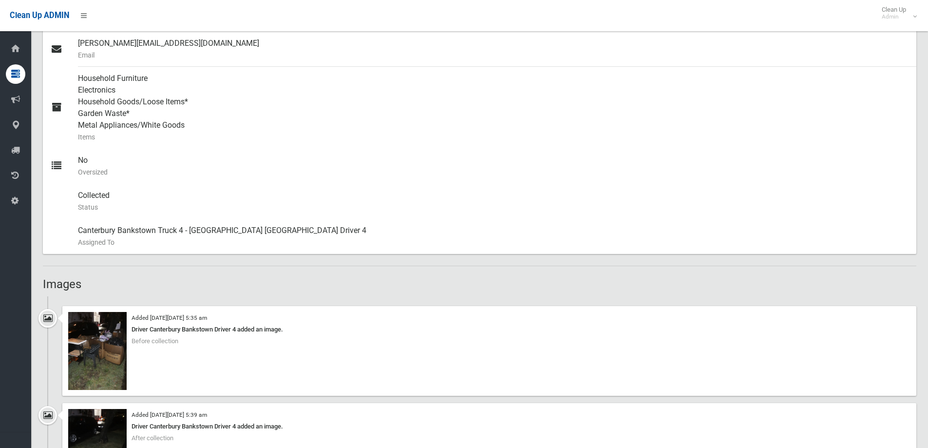
scroll to position [585, 0]
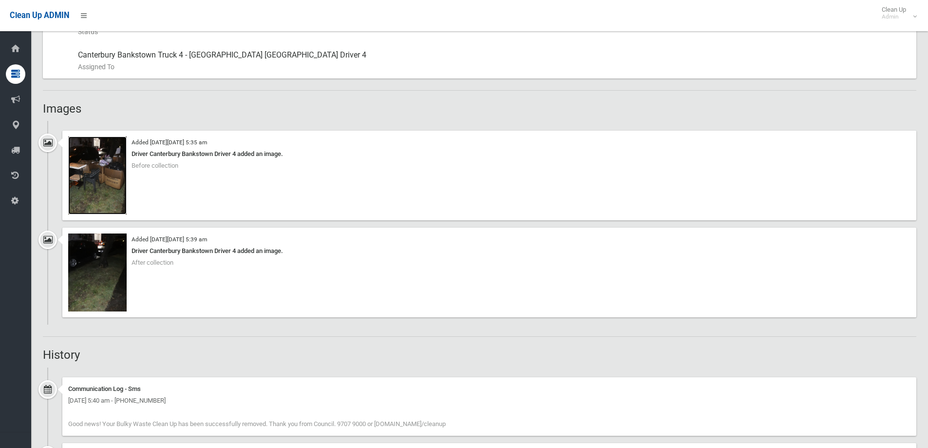
click at [92, 185] on img at bounding box center [97, 175] width 58 height 78
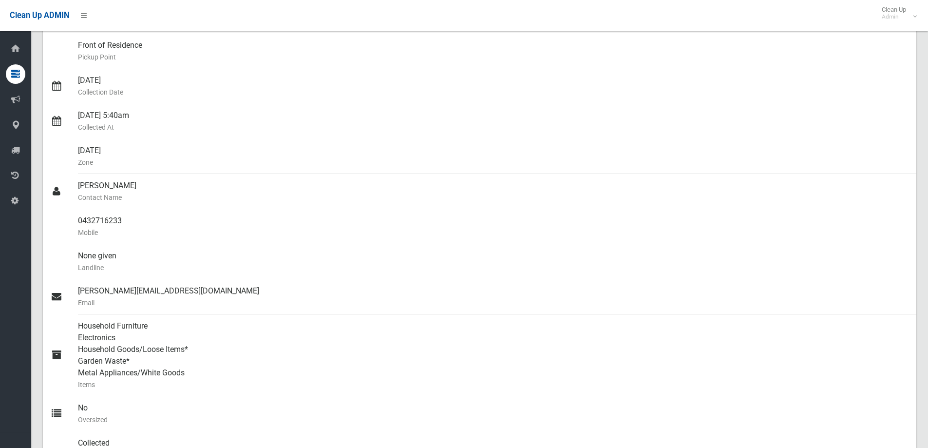
scroll to position [146, 0]
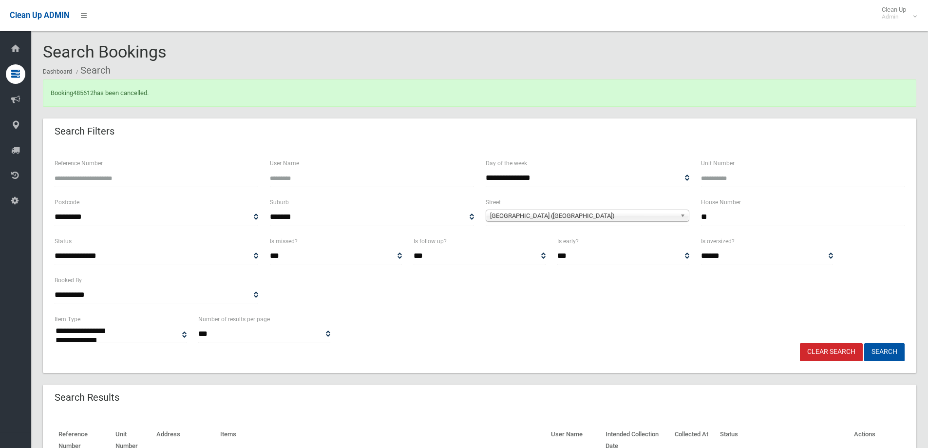
select select
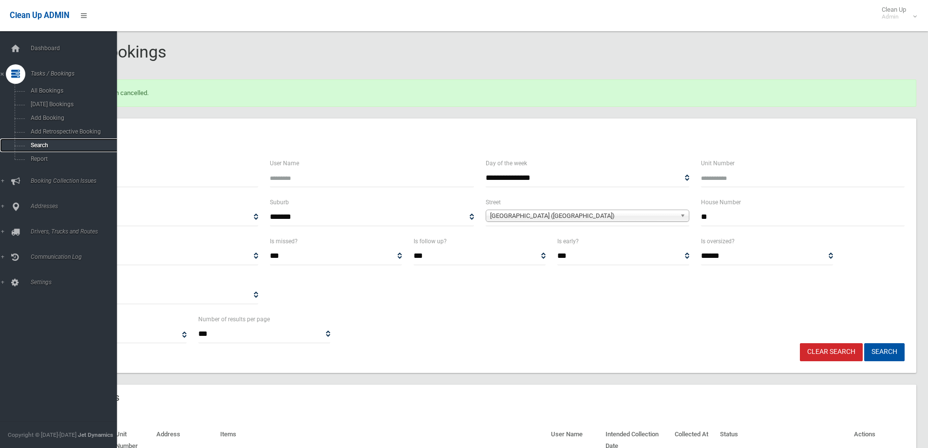
click at [32, 144] on span "Search" at bounding box center [72, 145] width 88 height 7
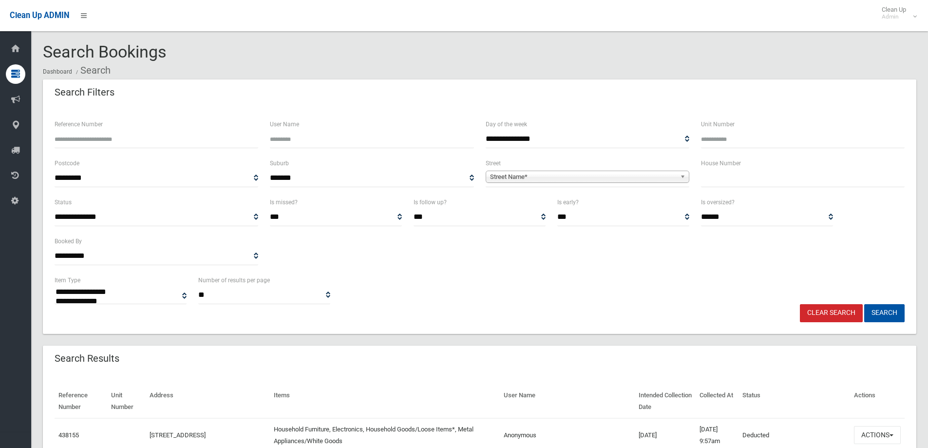
select select
